Goal: Entertainment & Leisure: Browse casually

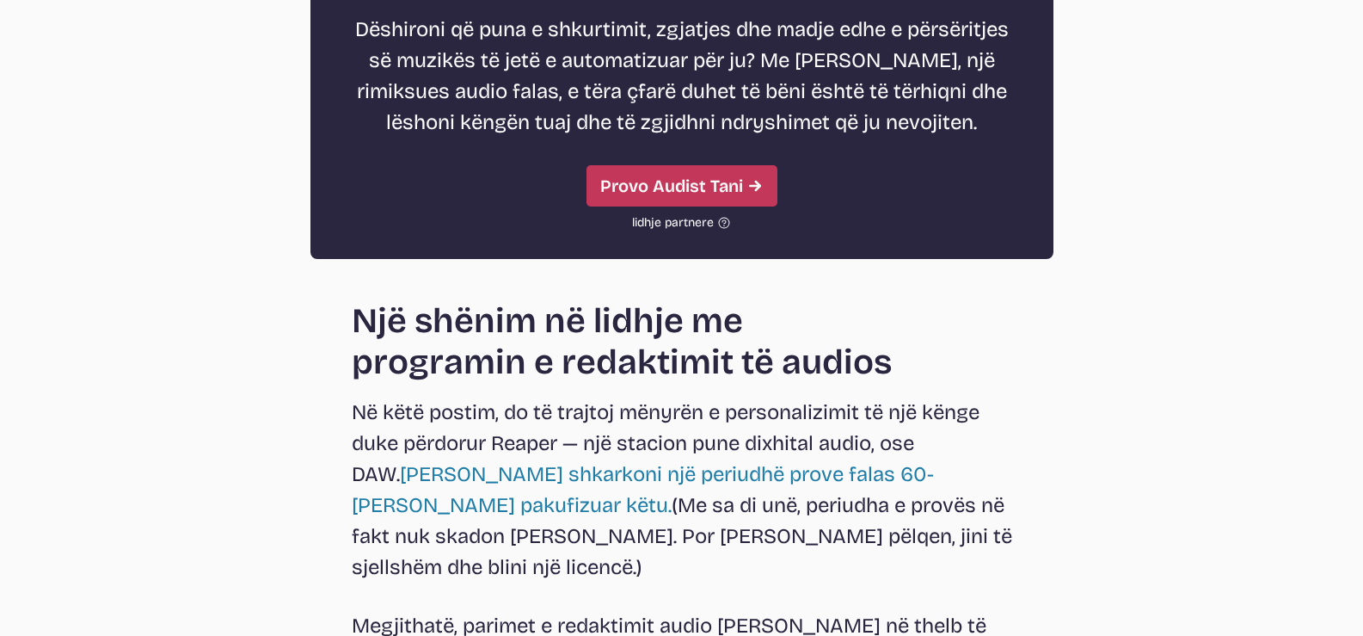
scroll to position [1634, 0]
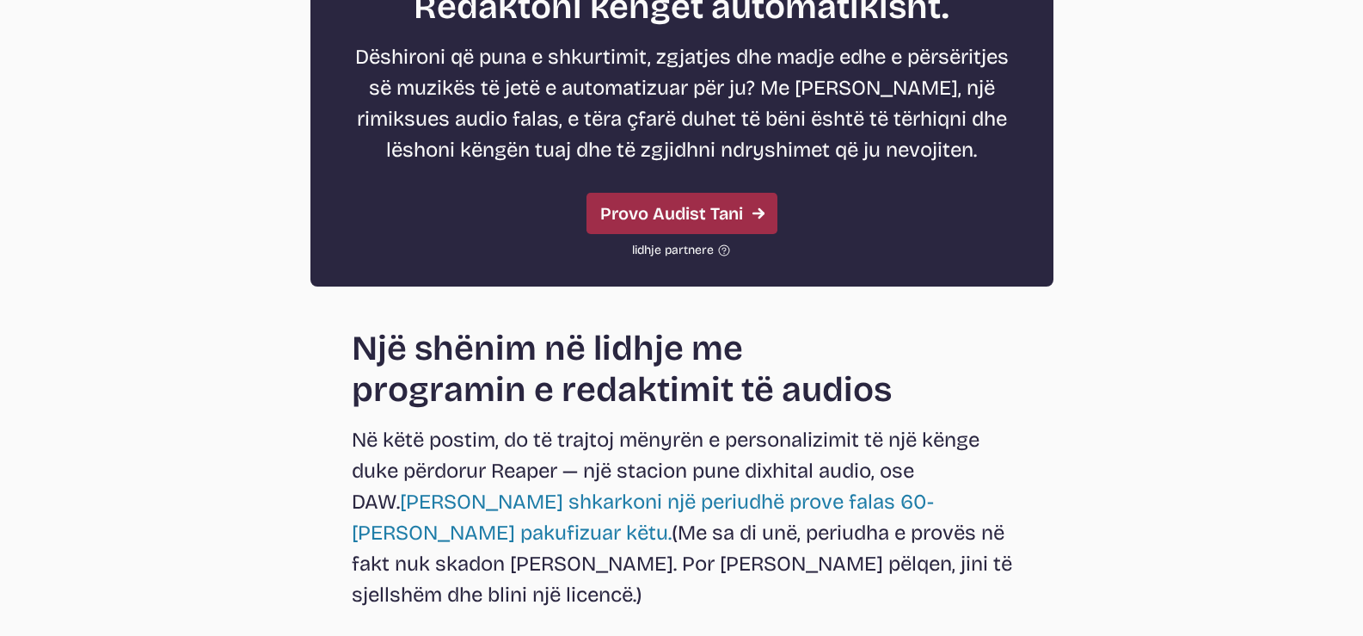
click at [704, 216] on font "Provo Audist Tani" at bounding box center [671, 213] width 143 height 21
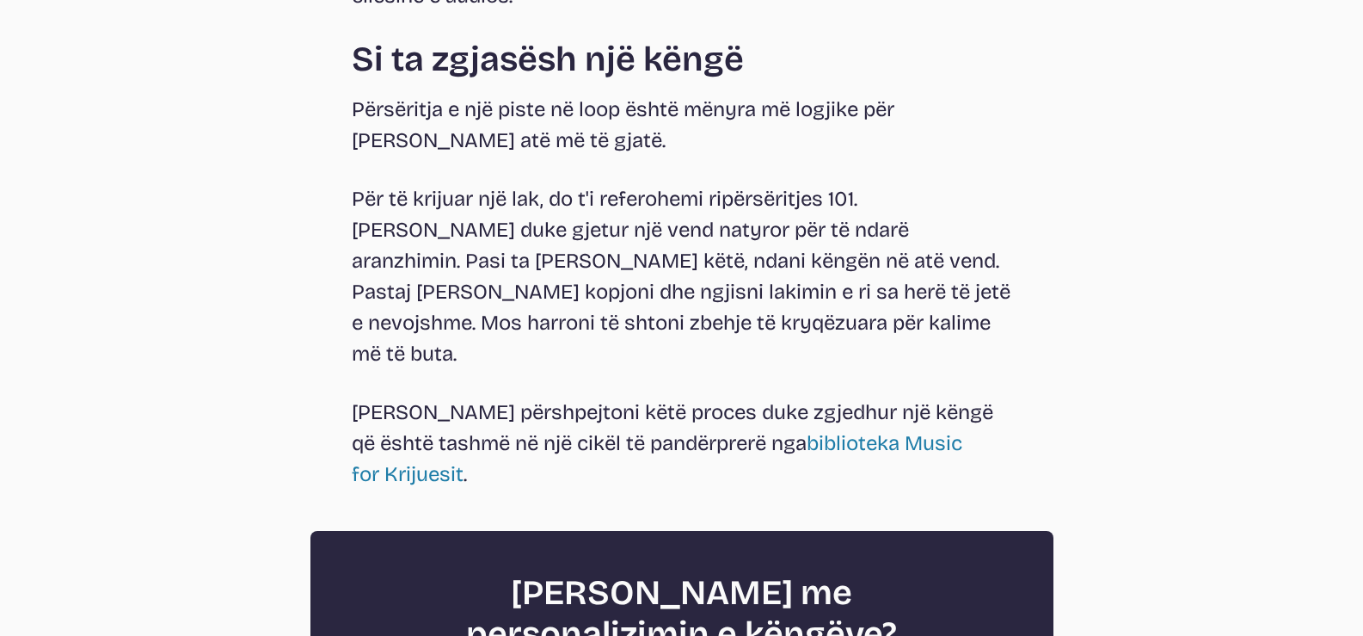
scroll to position [6687, 0]
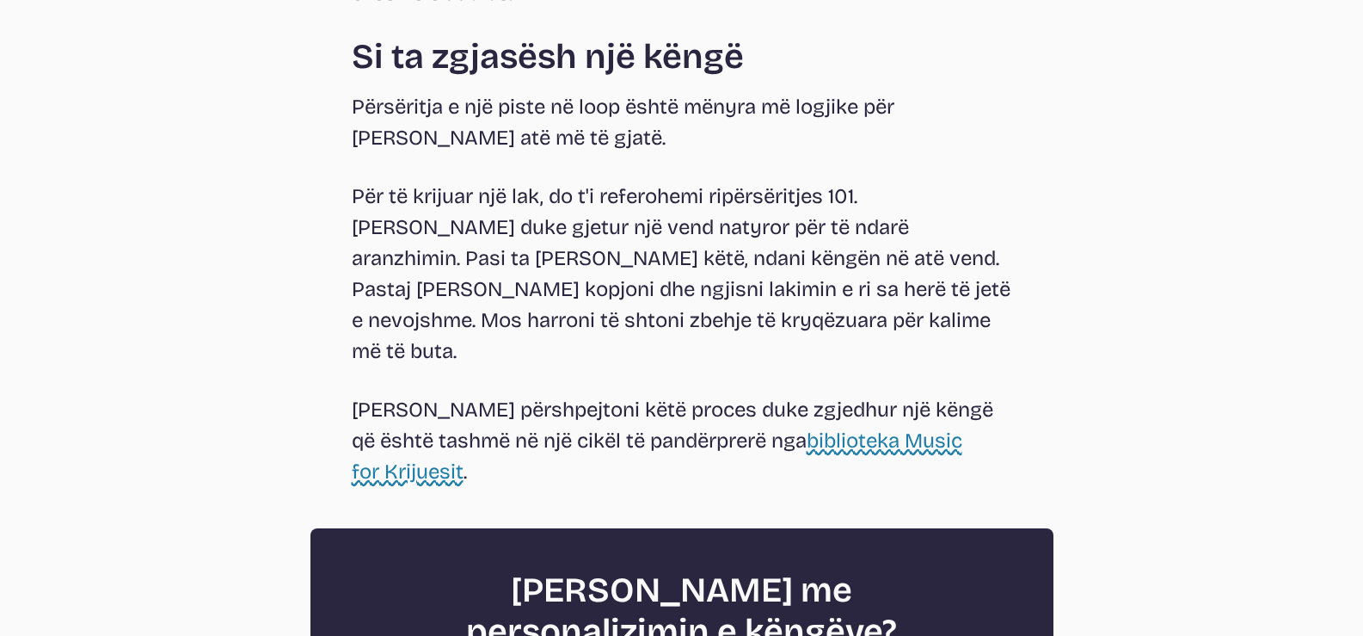
click at [832, 428] on font "biblioteka Music for Krijuesit" at bounding box center [657, 455] width 611 height 55
select select "most popular"
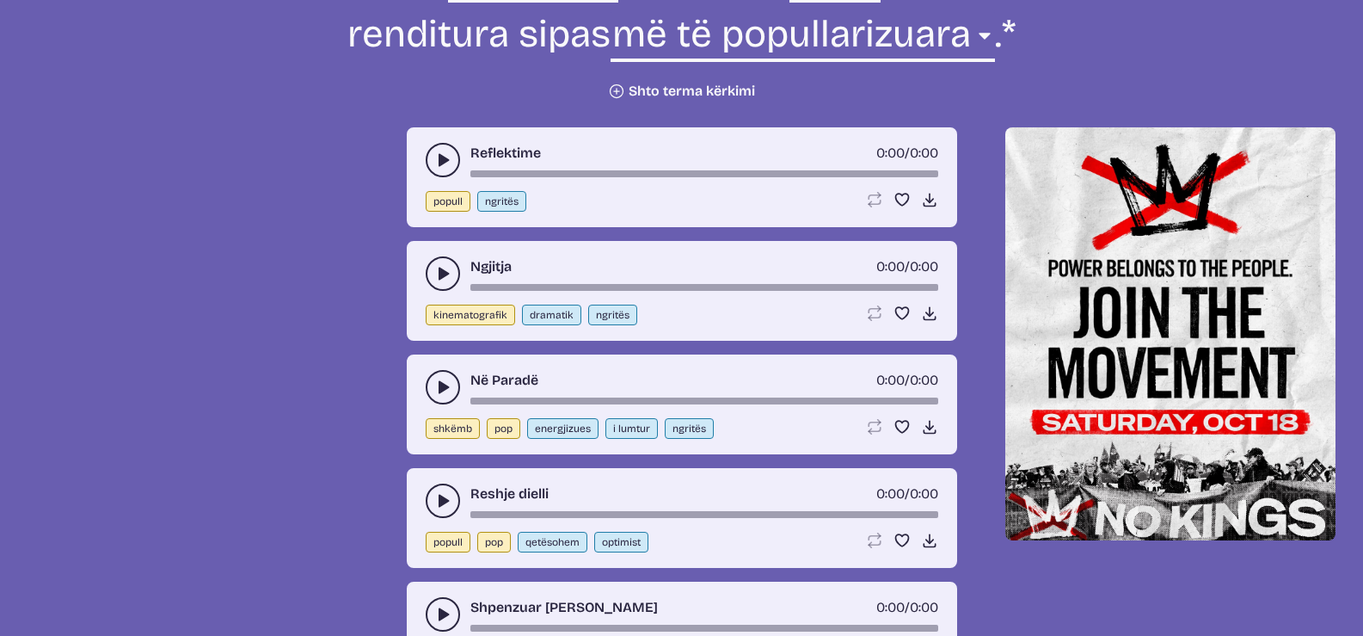
scroll to position [814, 0]
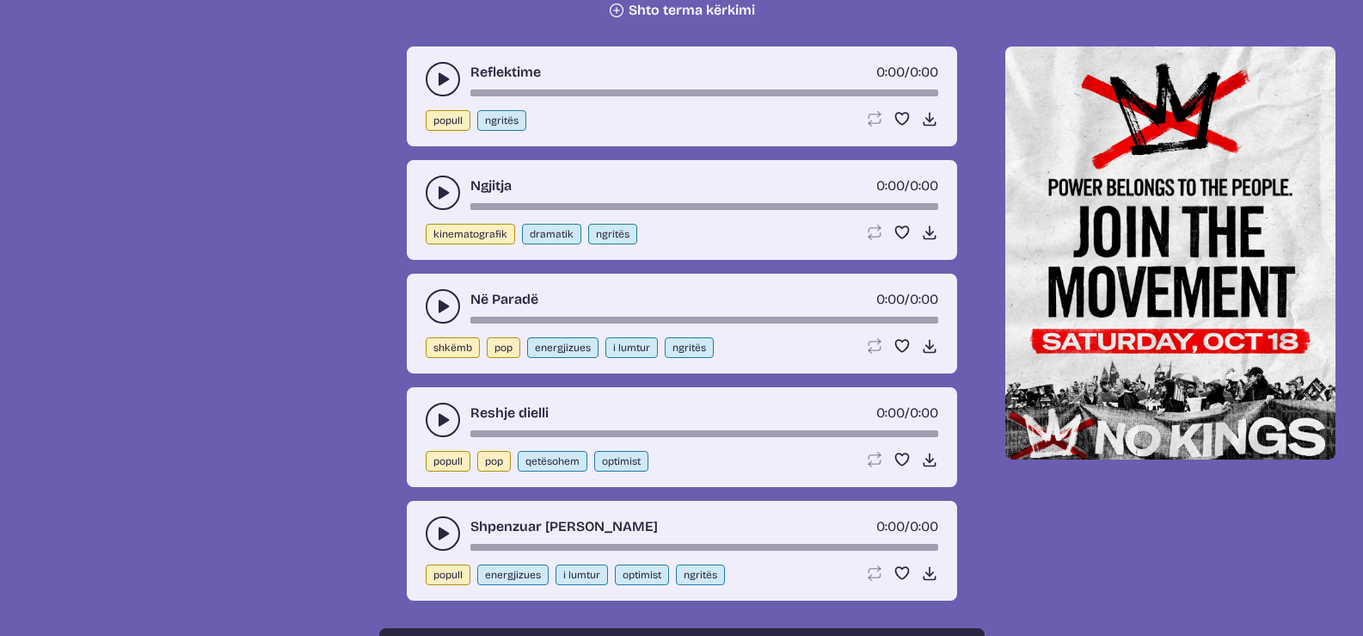
click at [433, 113] on button "popull" at bounding box center [448, 120] width 45 height 21
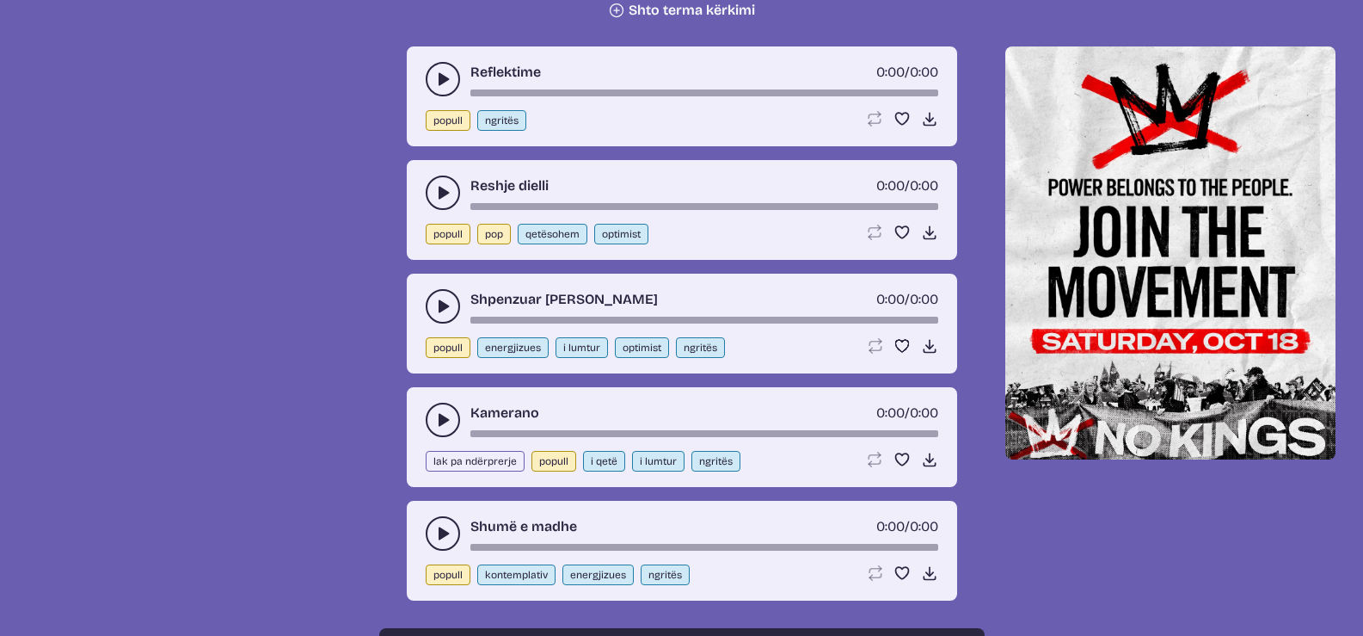
select select "folk"
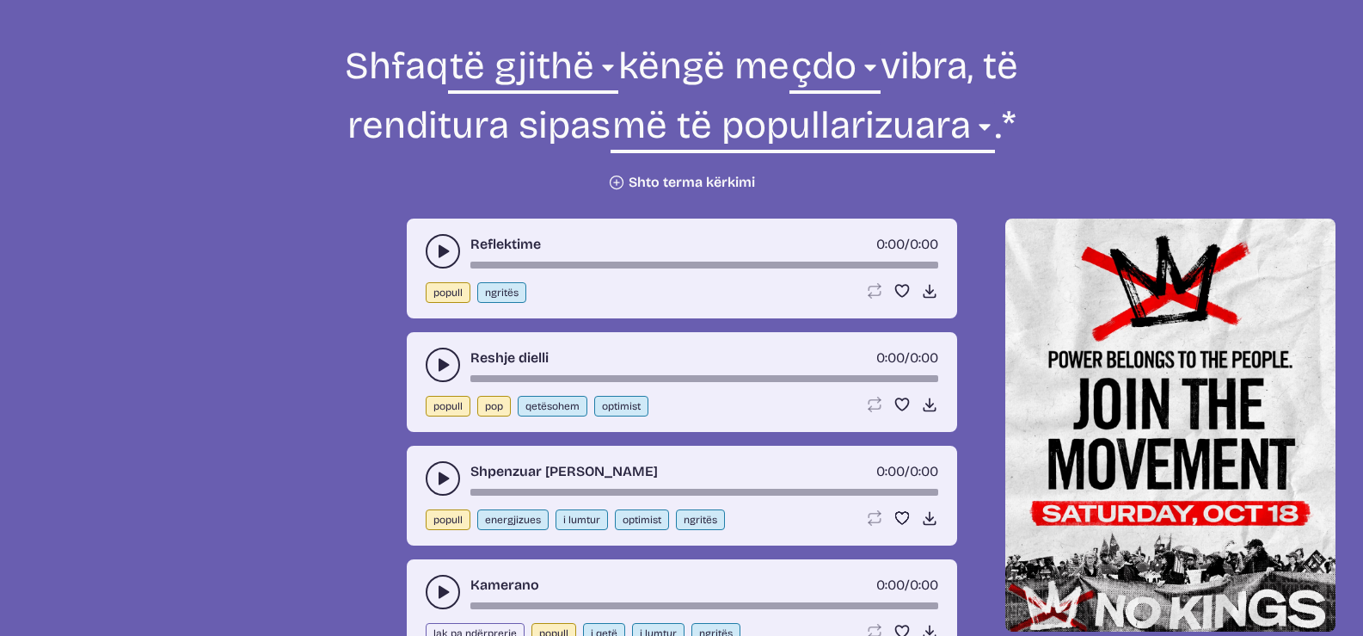
click at [436, 256] on icon "aktivizimi i aktivizimit të luajtjes dhe pauzës" at bounding box center [442, 251] width 17 height 17
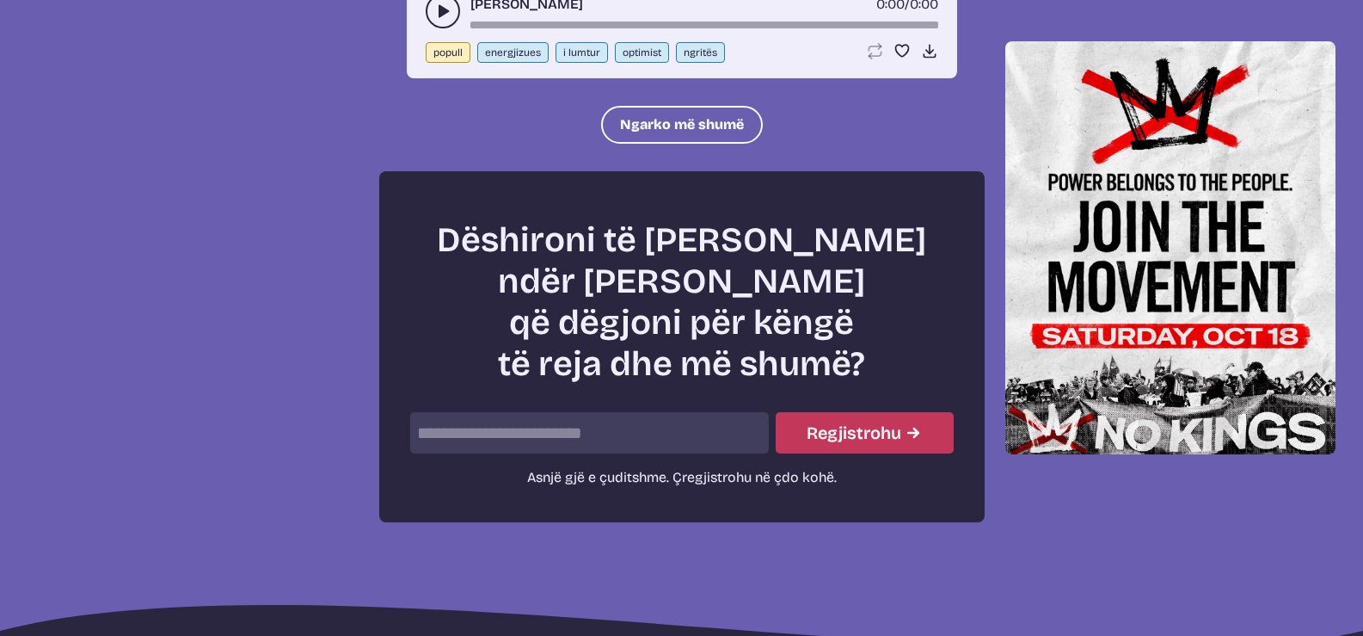
scroll to position [2277, 0]
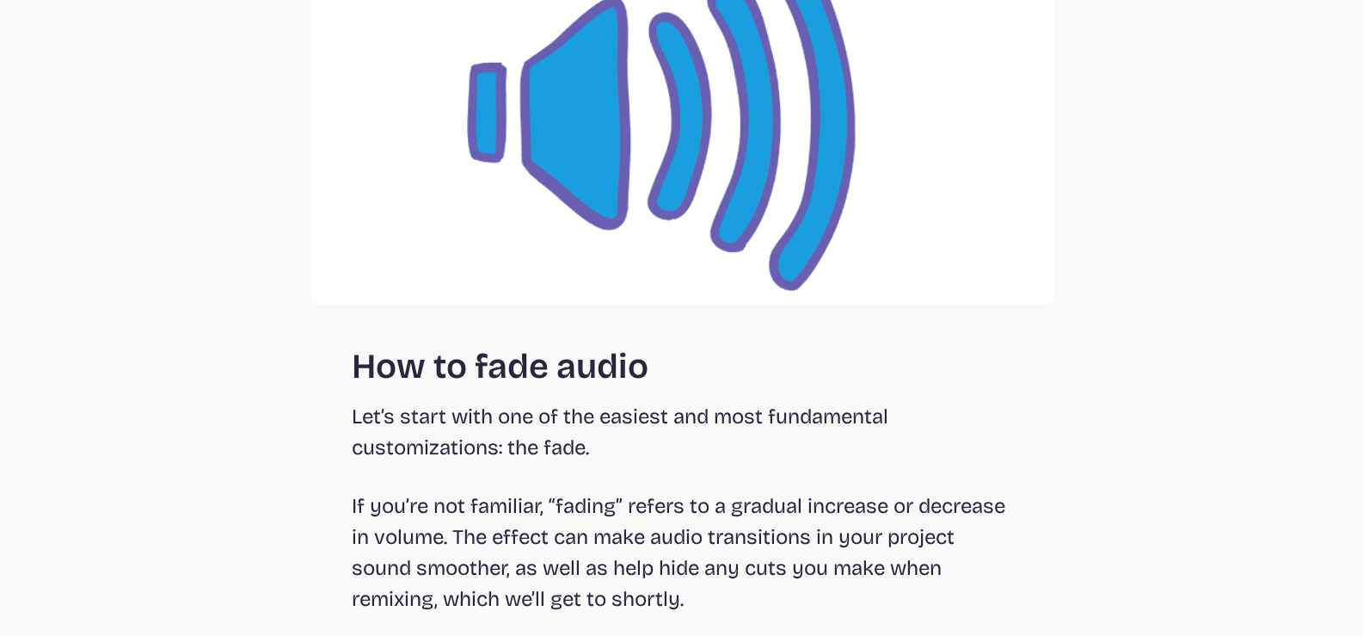
scroll to position [6440, 0]
